Goal: Find contact information: Find contact information

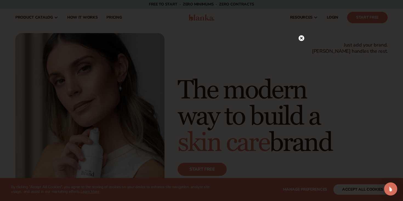
click at [301, 38] on icon at bounding box center [301, 38] width 3 height 3
click at [301, 38] on div "Just add your brand. Blanka handles the rest. beauty,skin care,wellness,makeup …" at bounding box center [201, 127] width 372 height 188
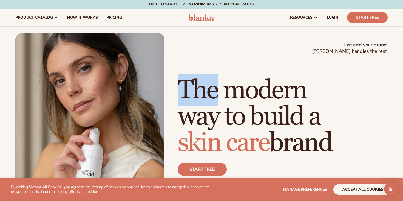
click at [201, 84] on h1 "The modern way to build a skin care brand" at bounding box center [283, 117] width 210 height 79
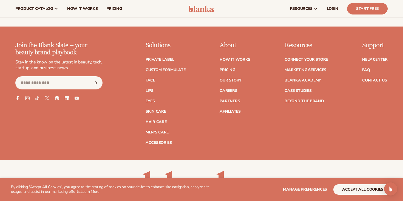
scroll to position [2178, 0]
click at [370, 81] on link "Contact Us" at bounding box center [374, 81] width 25 height 4
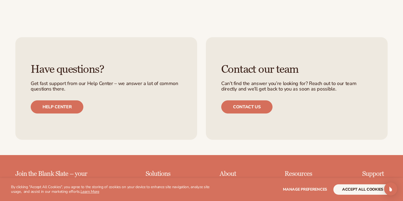
scroll to position [342, 0]
click at [256, 107] on link "Contact us" at bounding box center [246, 106] width 51 height 13
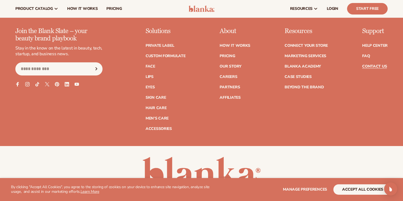
scroll to position [484, 0]
